Goal: Check status: Check status

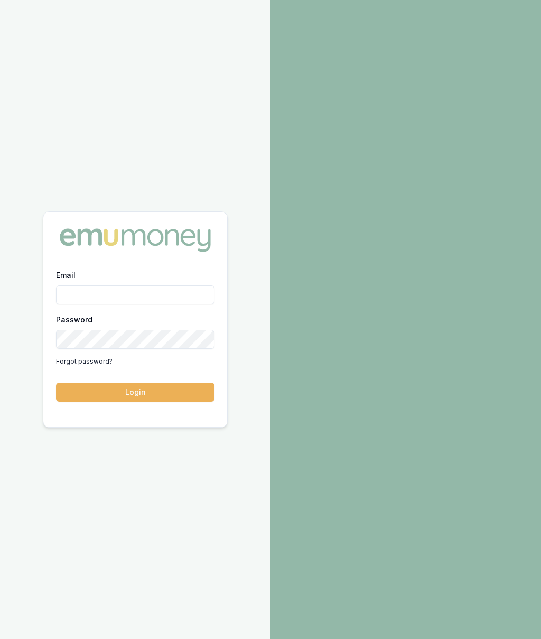
click at [161, 285] on input "Email" at bounding box center [135, 294] width 159 height 19
type input "[PERSON_NAME][EMAIL_ADDRESS][PERSON_NAME][DOMAIN_NAME]"
click at [180, 390] on button "Login" at bounding box center [135, 392] width 159 height 19
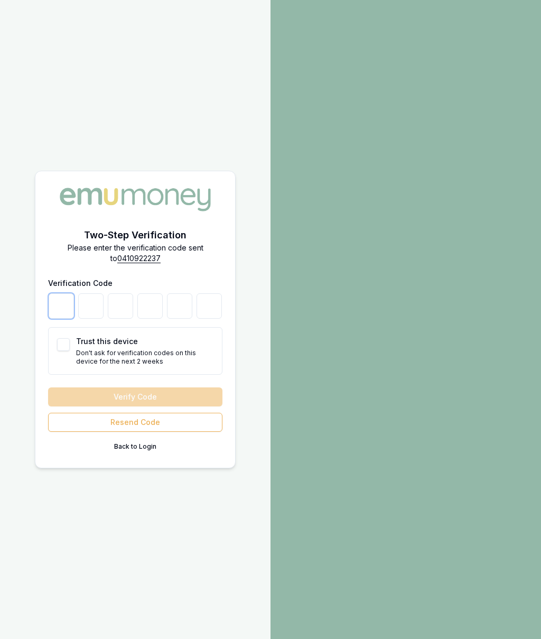
click at [65, 299] on input "number" at bounding box center [61, 305] width 25 height 25
type input "7"
type input "5"
type input "3"
type input "2"
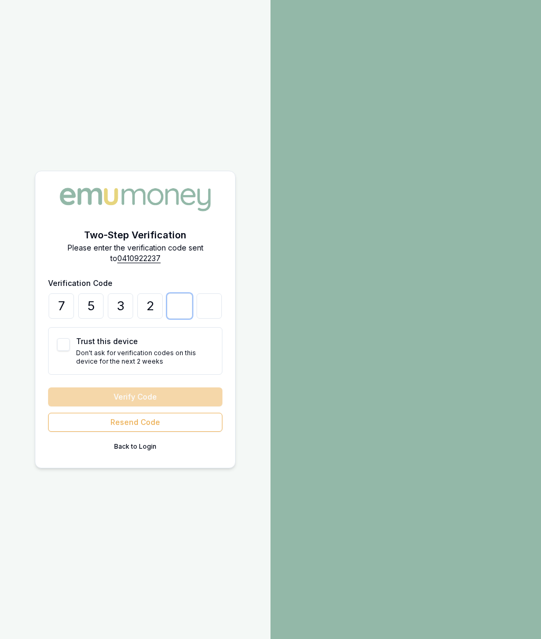
type input "1"
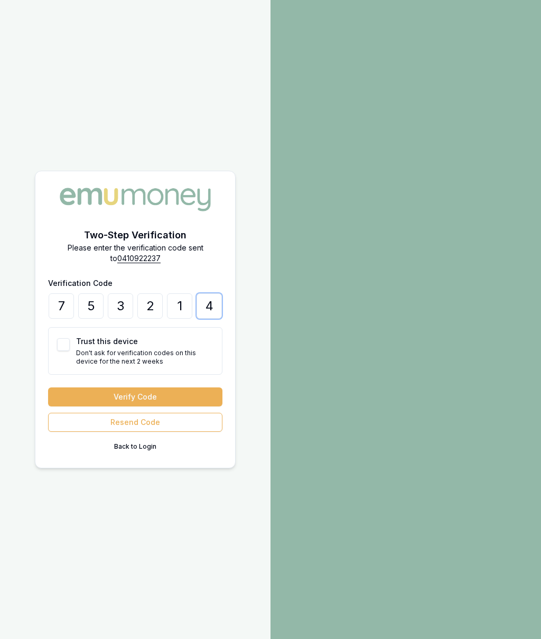
type input "4"
click at [67, 340] on button "Trust this device" at bounding box center [63, 344] width 13 height 13
checkbox input "true"
click at [179, 396] on button "Verify Code" at bounding box center [135, 397] width 174 height 19
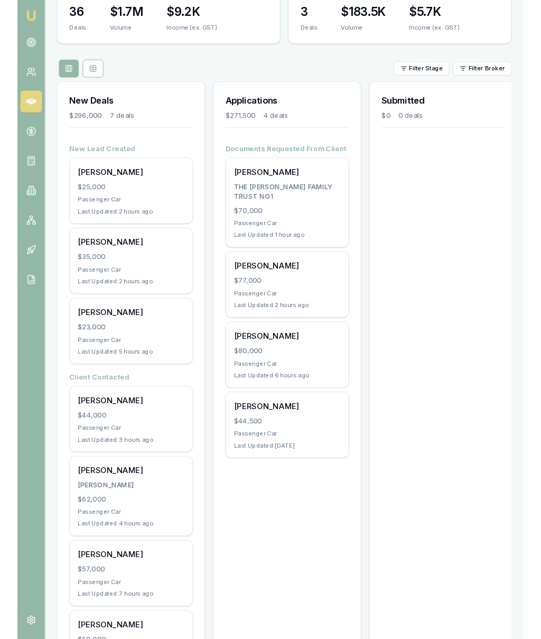
scroll to position [186, 0]
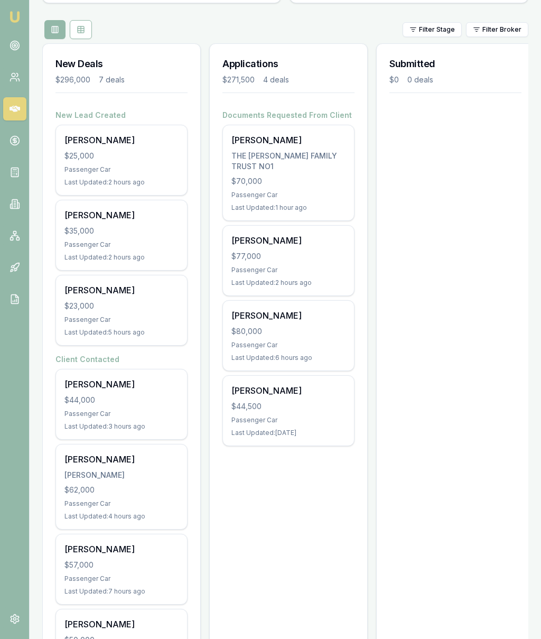
click at [137, 398] on div "$44,000" at bounding box center [122, 400] width 114 height 11
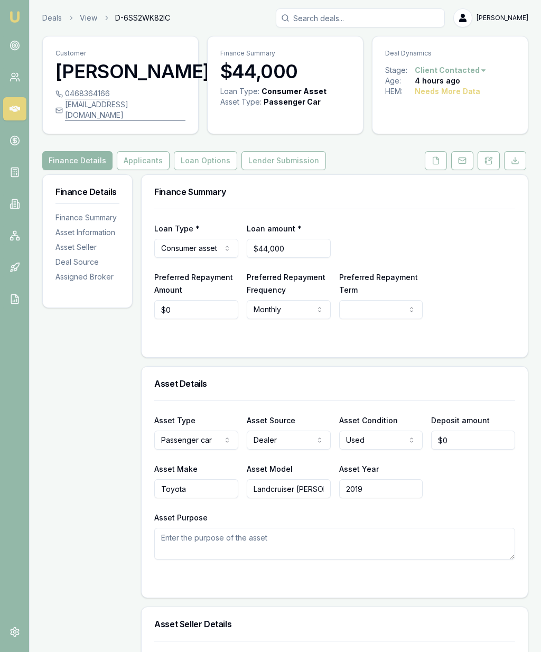
click at [439, 159] on polyline at bounding box center [438, 158] width 2 height 2
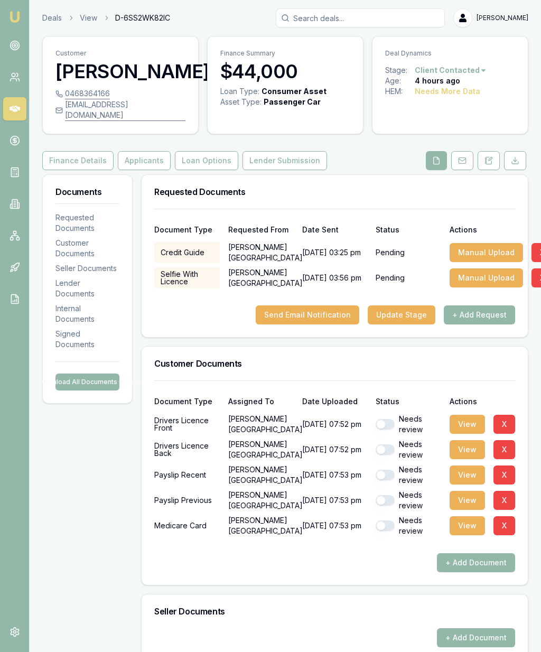
click at [491, 165] on icon at bounding box center [489, 160] width 8 height 8
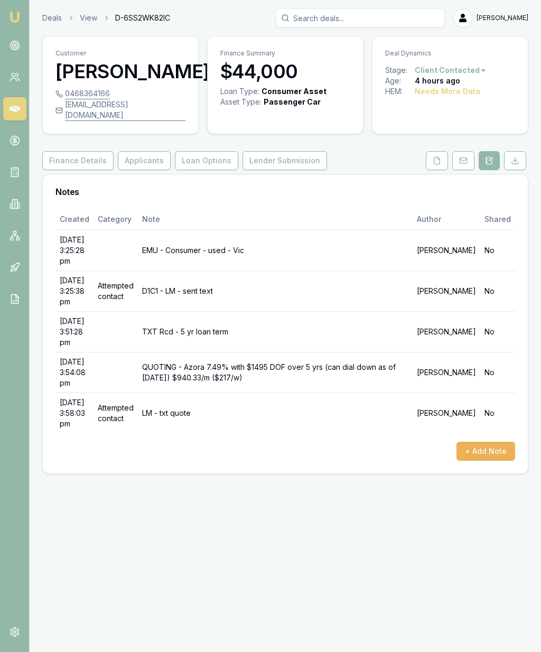
click at [431, 170] on button at bounding box center [437, 160] width 22 height 19
